Goal: Navigation & Orientation: Find specific page/section

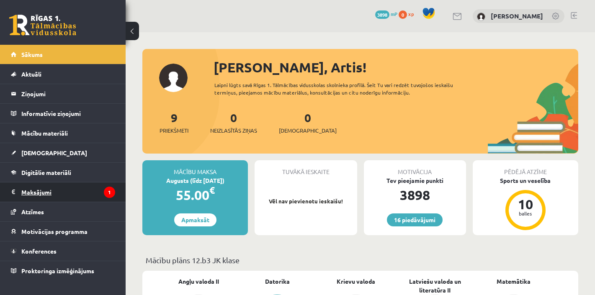
click at [42, 192] on legend "Maksājumi 1" at bounding box center [68, 191] width 94 height 19
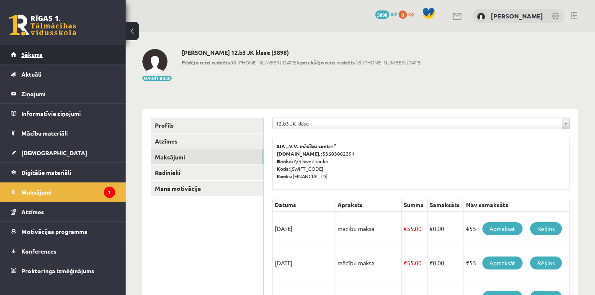
click at [36, 56] on span "Sākums" at bounding box center [31, 55] width 21 height 8
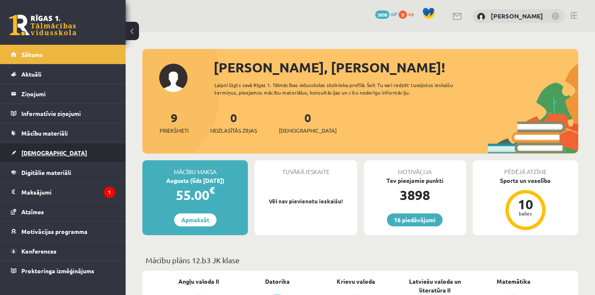
click at [41, 152] on span "[DEMOGRAPHIC_DATA]" at bounding box center [54, 153] width 66 height 8
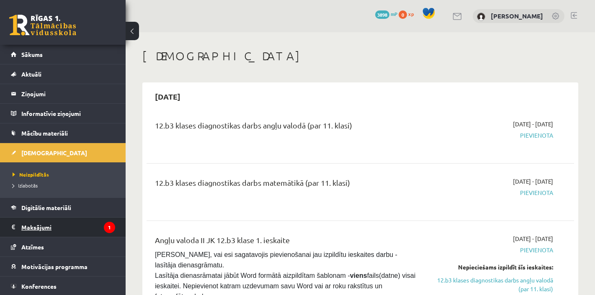
click at [29, 225] on legend "Maksājumi 1" at bounding box center [68, 227] width 94 height 19
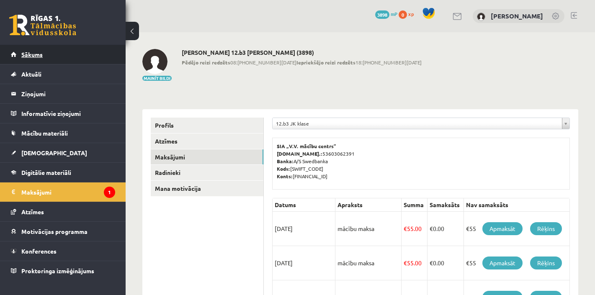
click at [43, 55] on link "Sākums" at bounding box center [63, 54] width 104 height 19
